Goal: Information Seeking & Learning: Learn about a topic

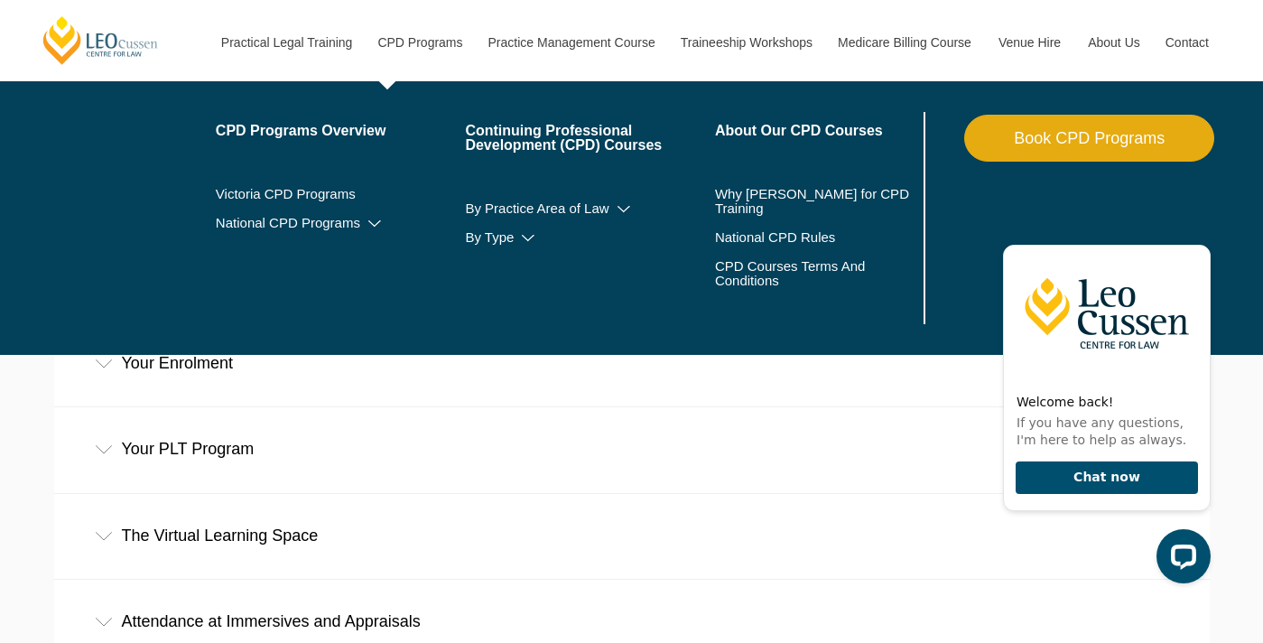
scroll to position [536, 0]
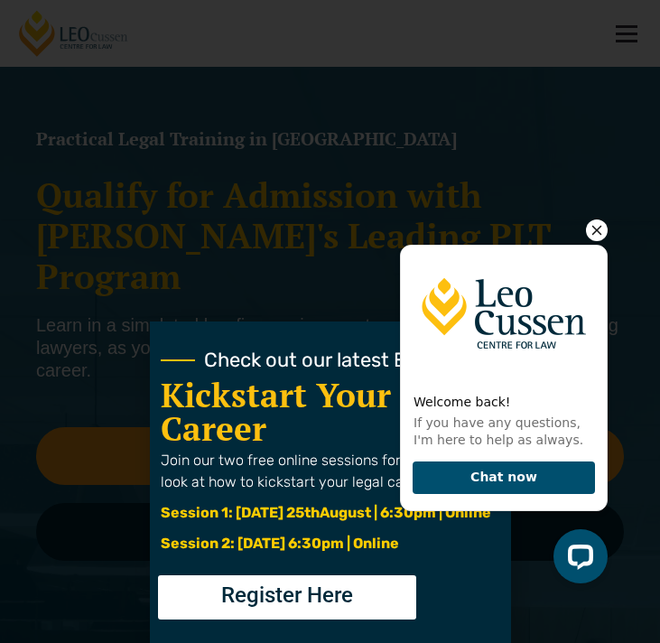
click at [594, 229] on icon "Hide greeting" at bounding box center [597, 230] width 22 height 22
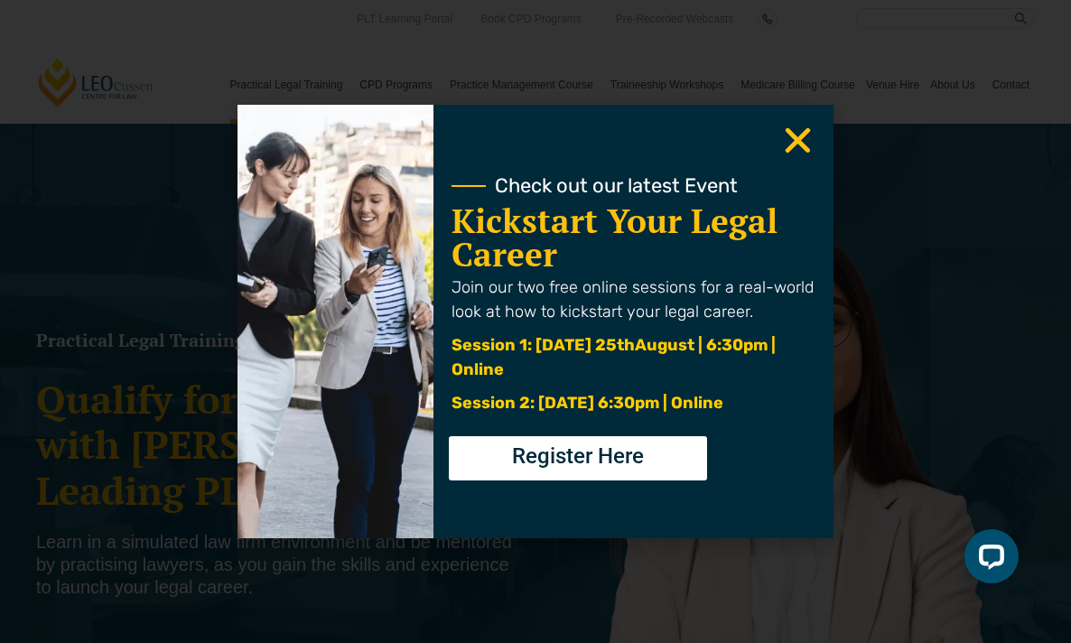
click at [801, 138] on use "Close" at bounding box center [798, 140] width 25 height 25
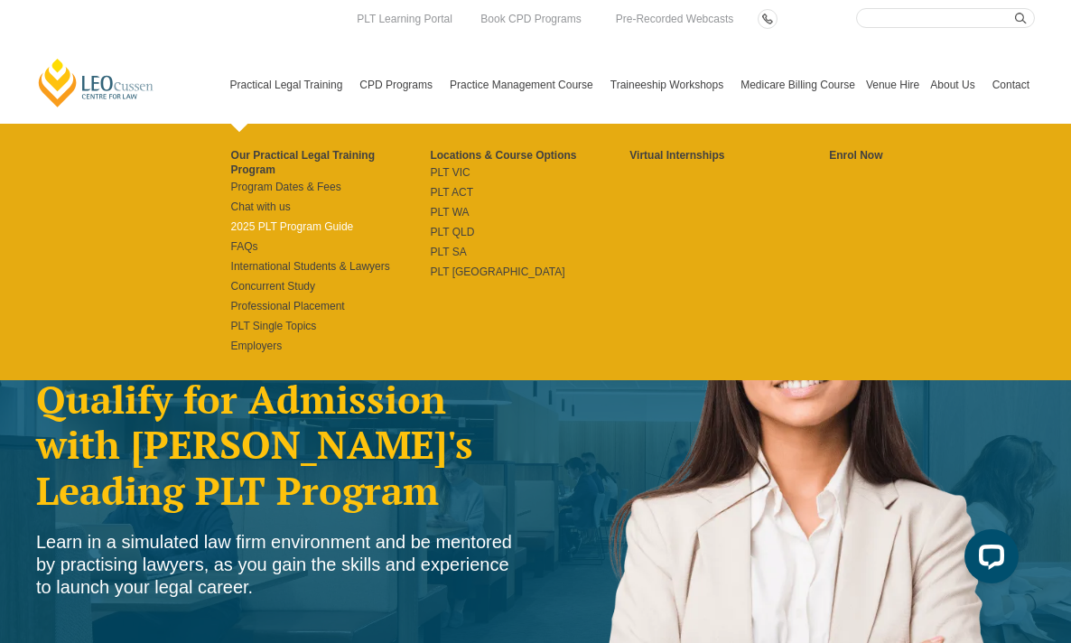
click at [271, 219] on link "2025 PLT Program Guide" at bounding box center [331, 226] width 200 height 14
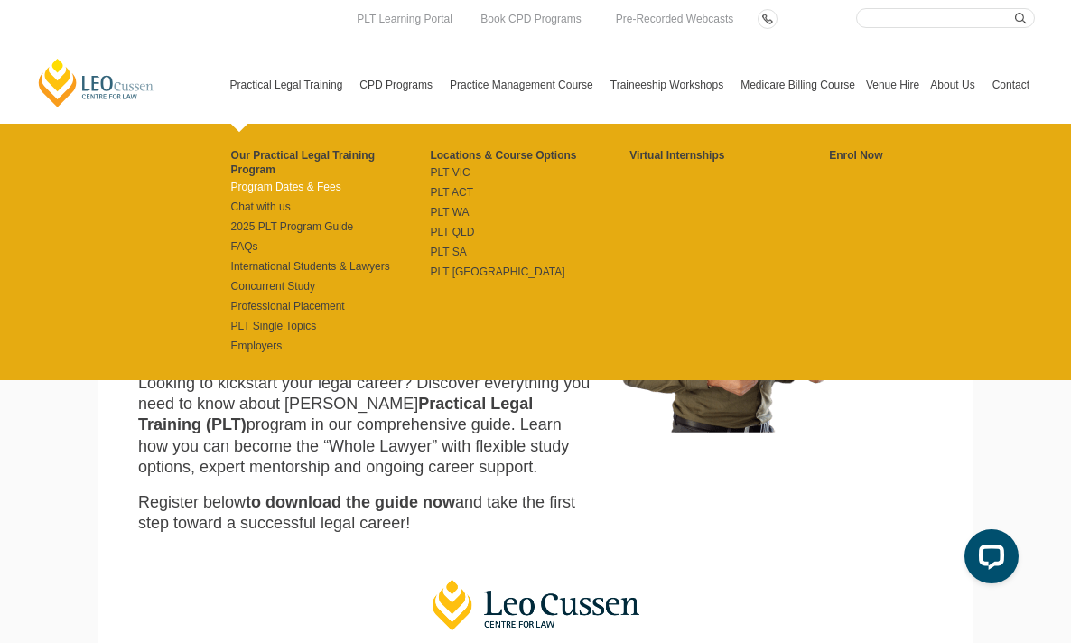
click at [254, 180] on link "Program Dates & Fees" at bounding box center [331, 187] width 200 height 14
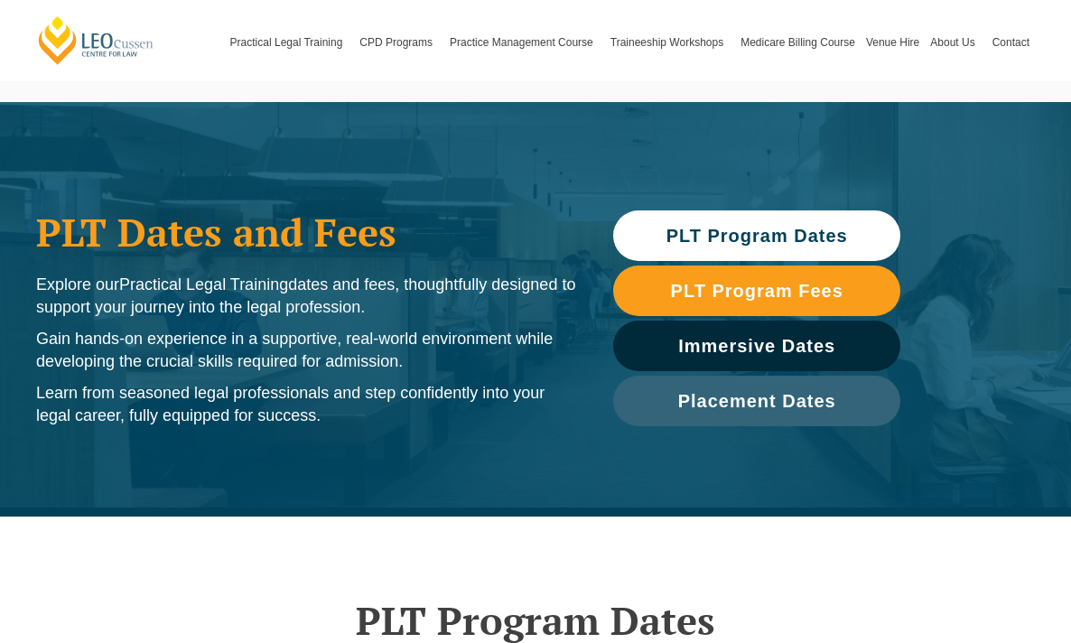
click at [729, 233] on span "PLT Program Dates" at bounding box center [758, 236] width 182 height 18
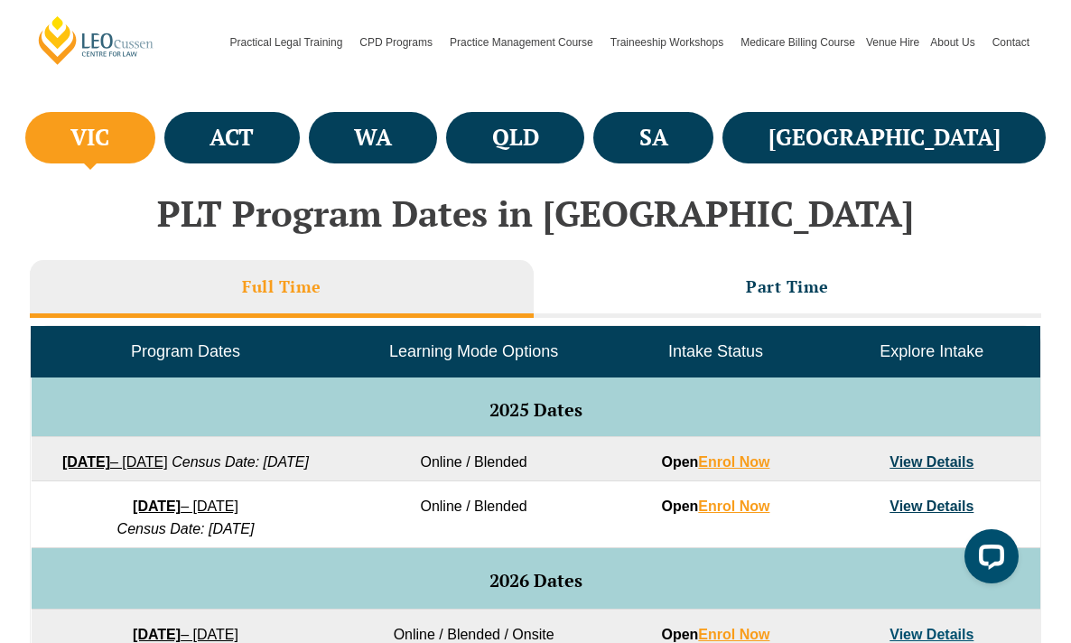
scroll to position [648, 0]
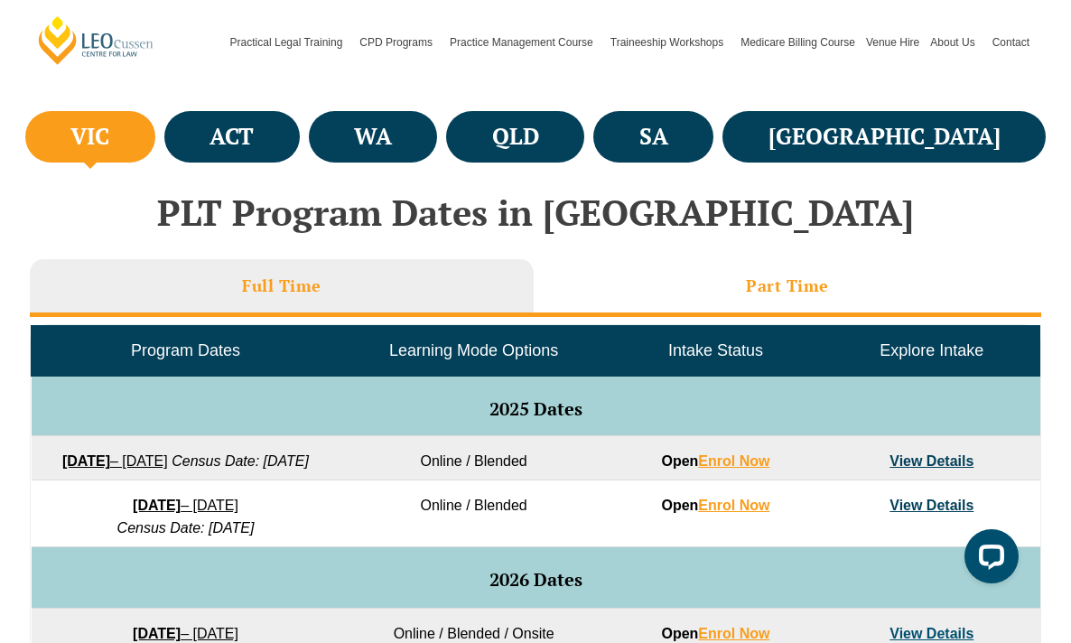
click at [795, 295] on h3 "Part Time" at bounding box center [787, 285] width 83 height 21
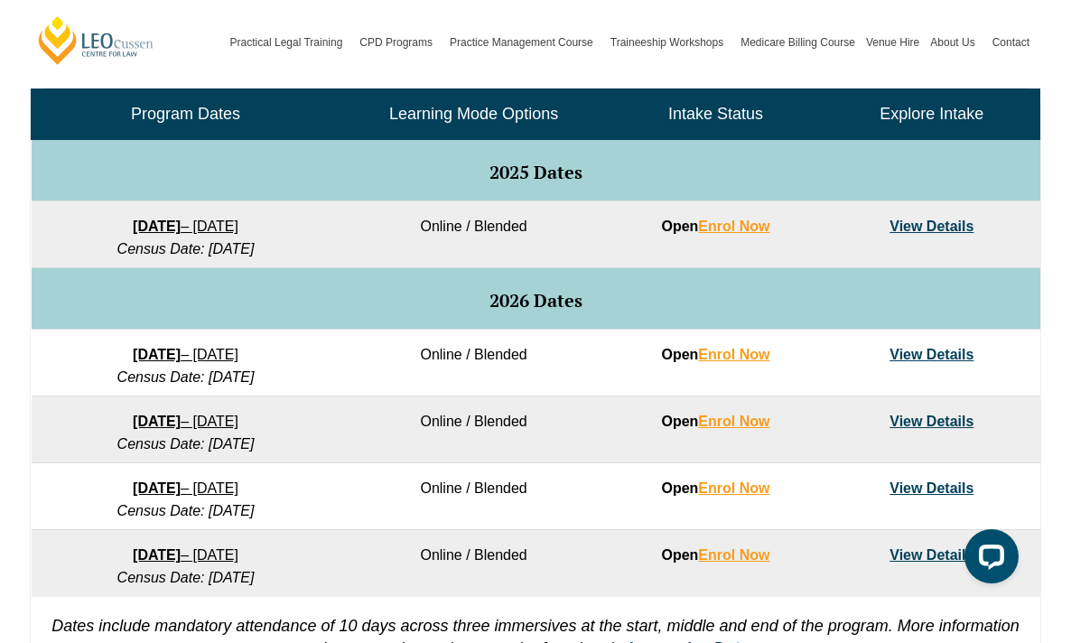
scroll to position [887, 0]
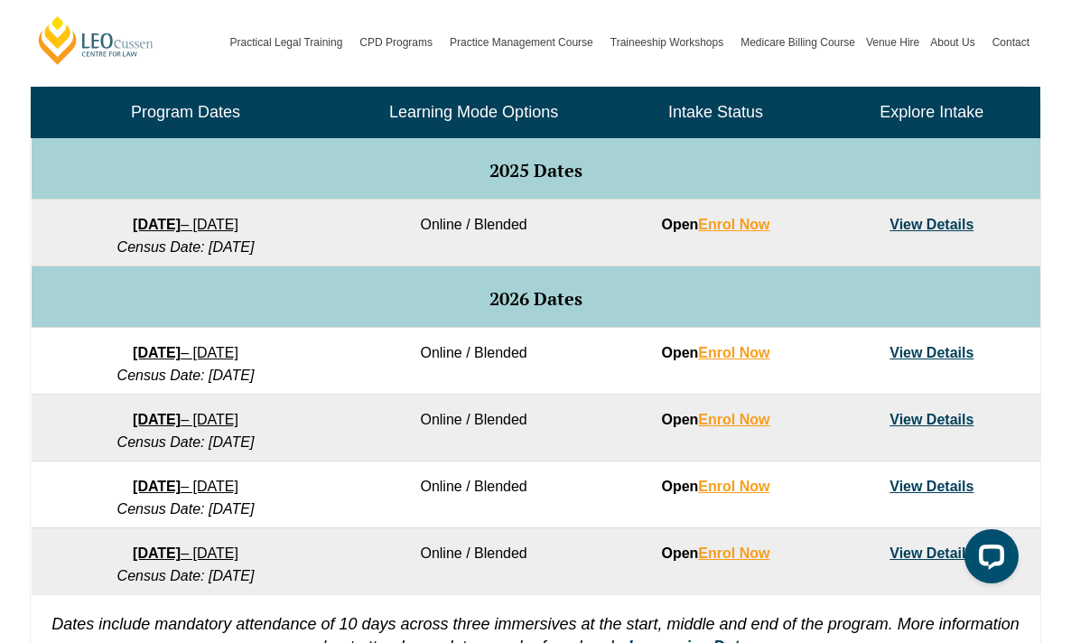
click at [918, 354] on link "View Details" at bounding box center [932, 352] width 84 height 15
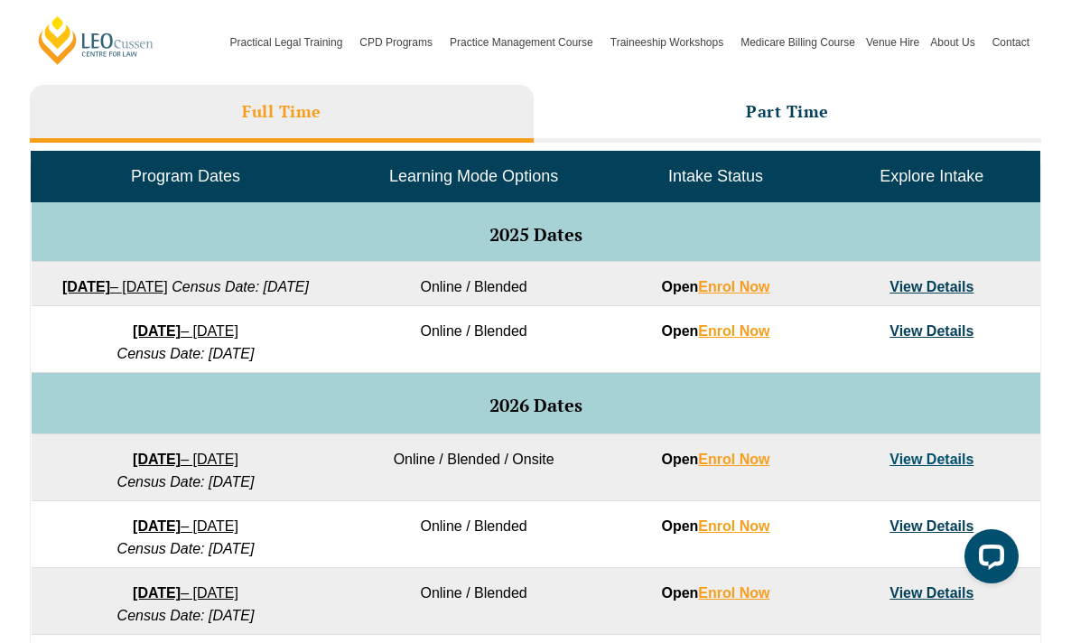
scroll to position [774, 0]
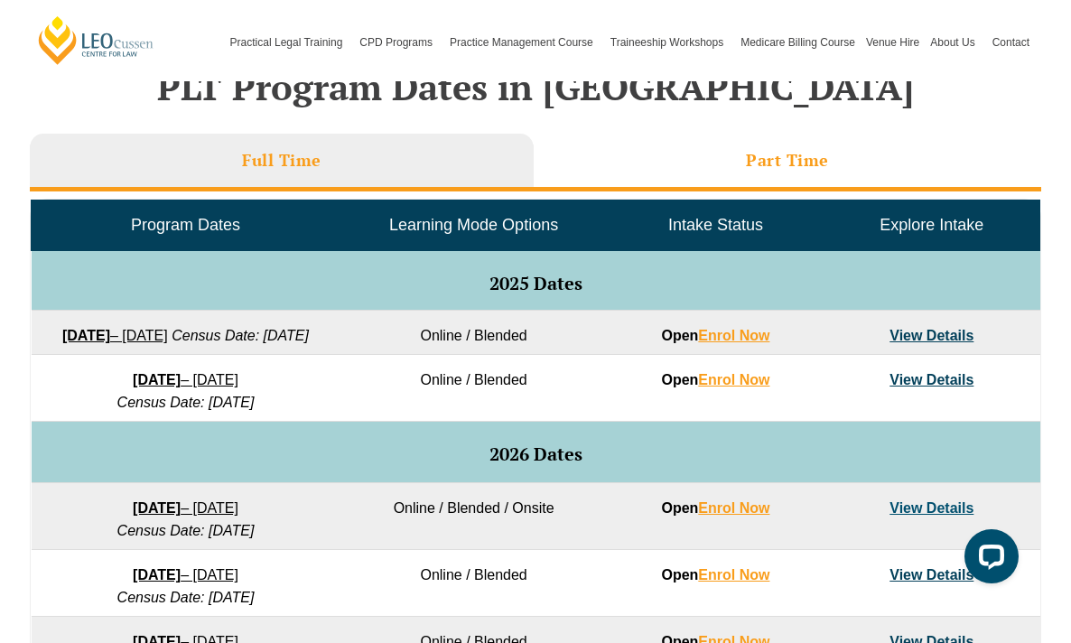
click at [774, 177] on li "Part Time" at bounding box center [788, 163] width 508 height 58
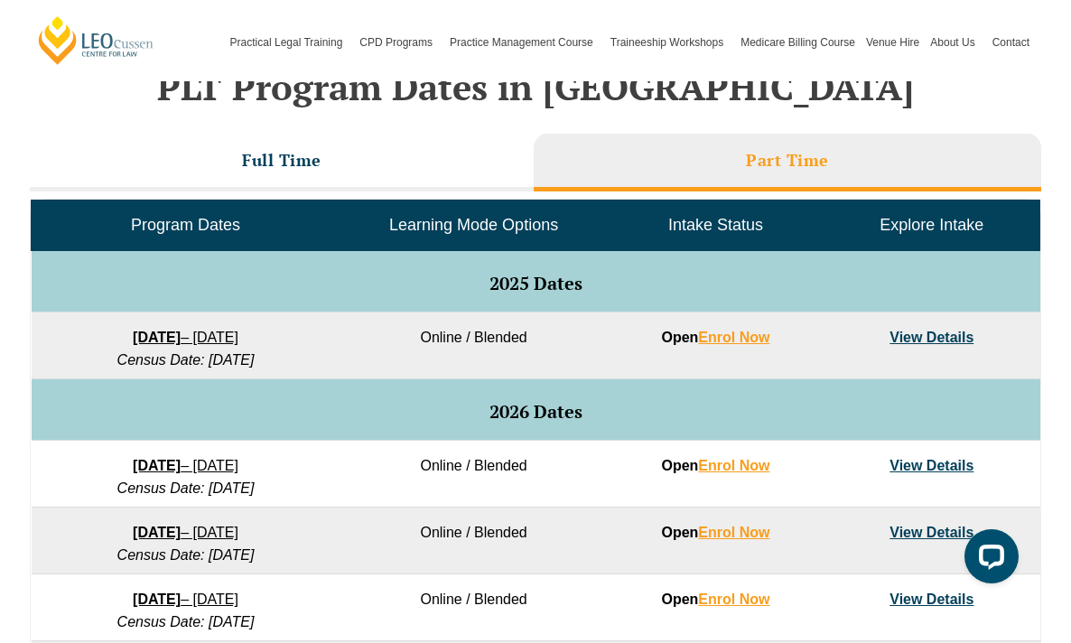
click at [932, 339] on link "View Details" at bounding box center [932, 337] width 84 height 15
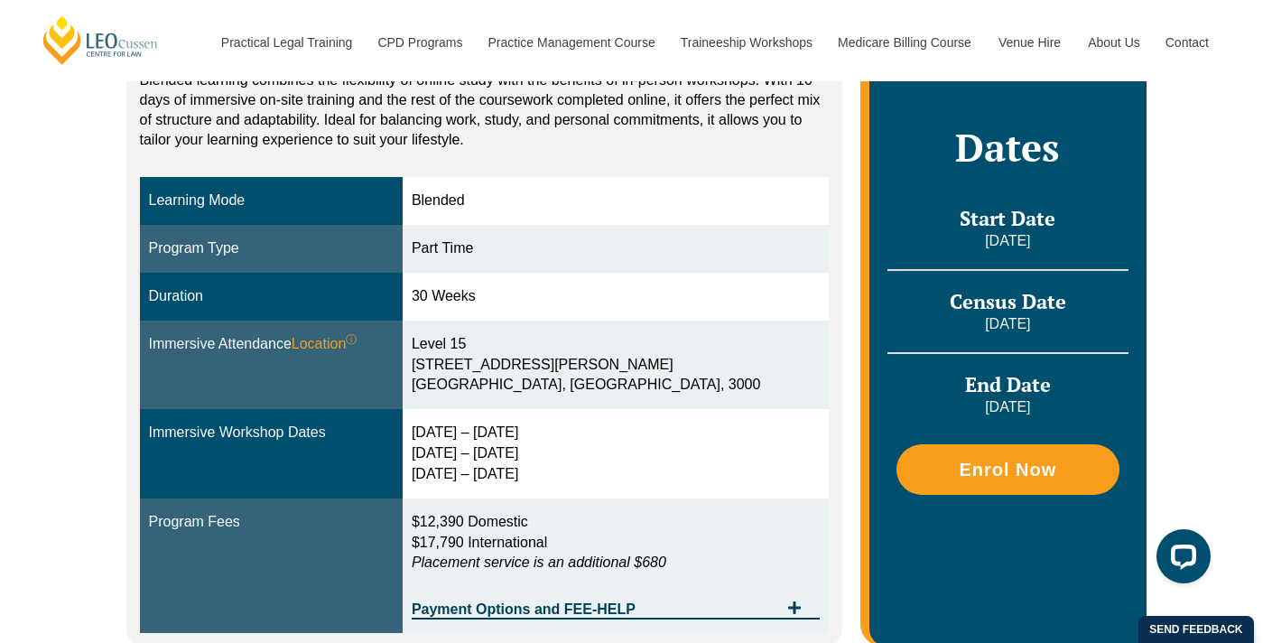
scroll to position [313, 0]
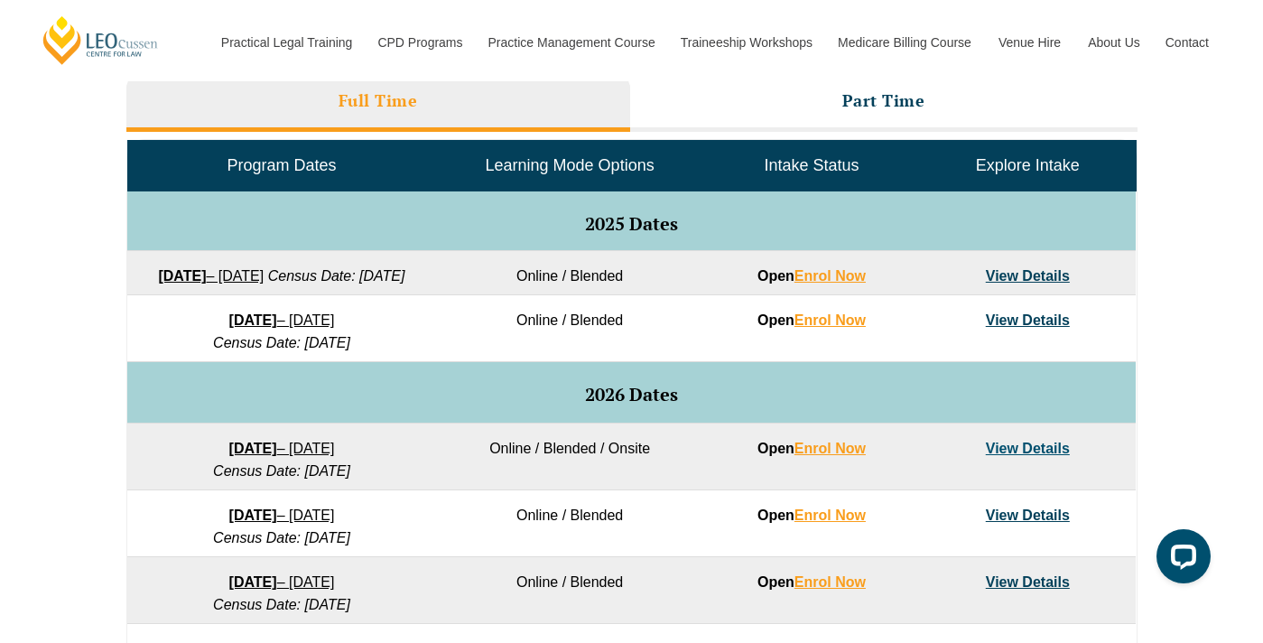
scroll to position [834, 0]
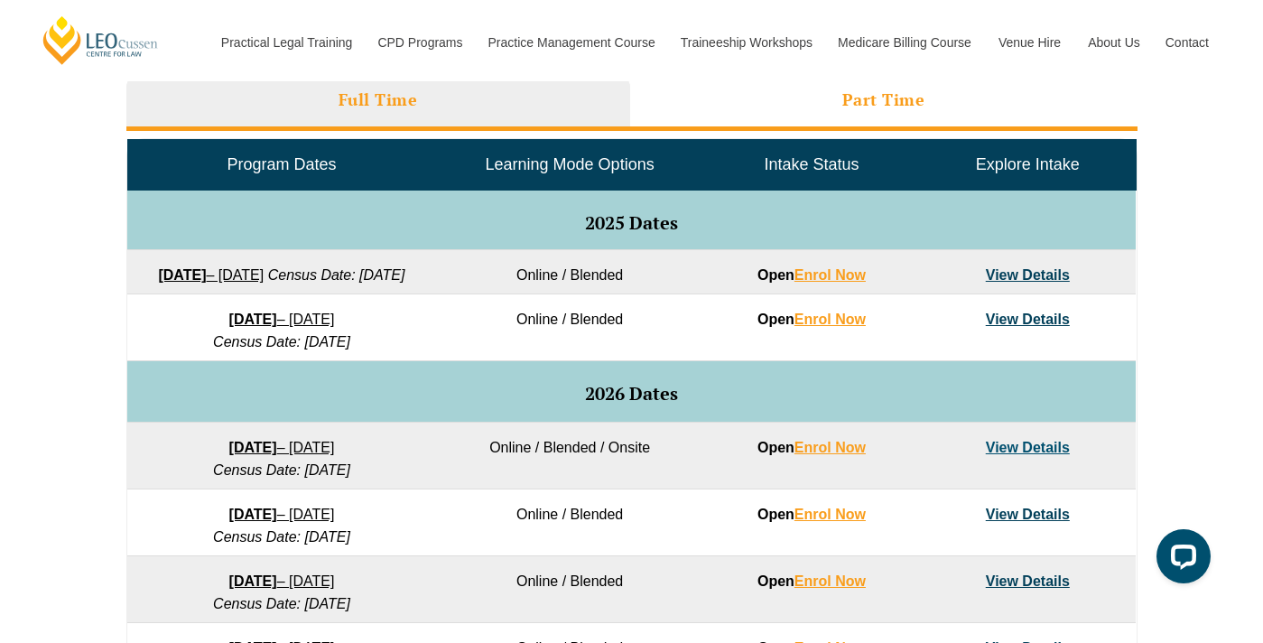
click at [804, 117] on li "Part Time" at bounding box center [884, 102] width 508 height 58
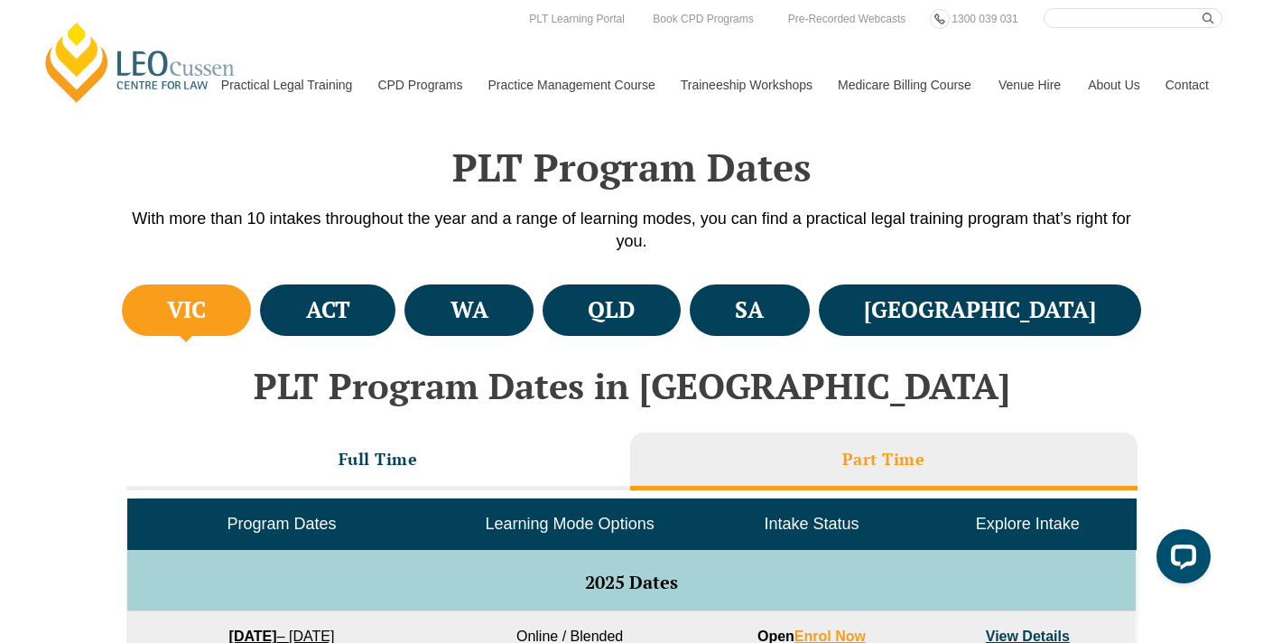
scroll to position [469, 0]
